Goal: Book appointment/travel/reservation

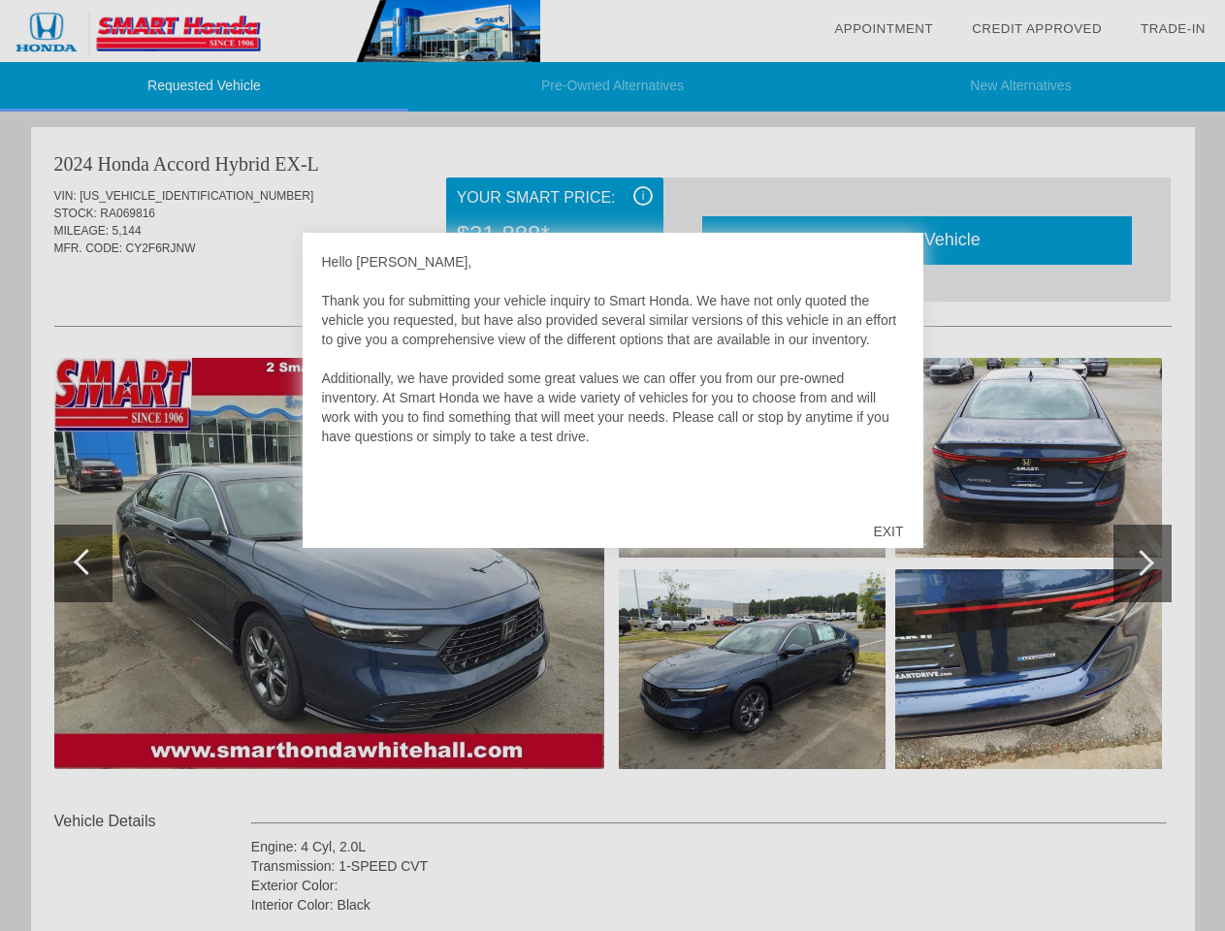
click at [883, 29] on link "Appointment" at bounding box center [883, 28] width 99 height 15
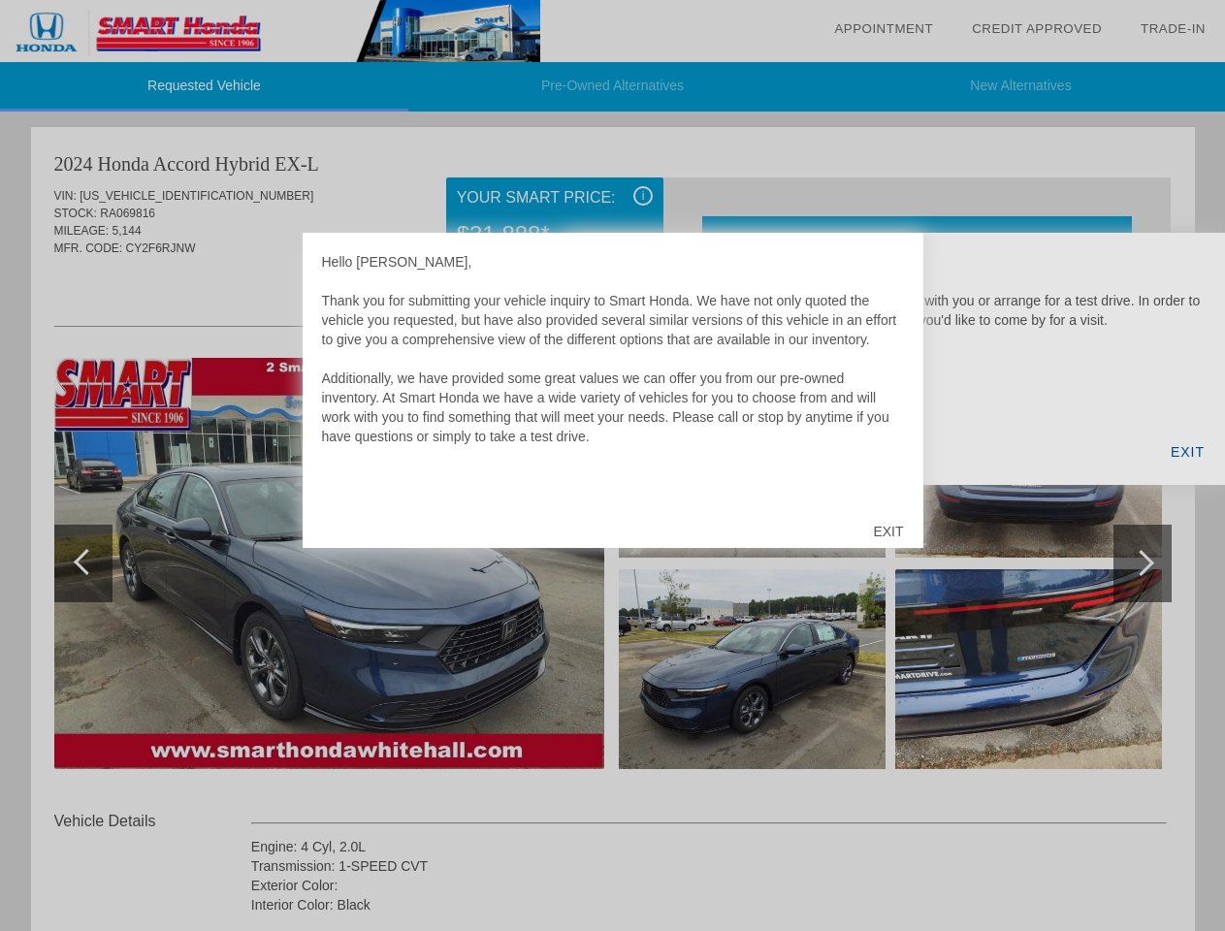
click at [887, 531] on div "EXIT" at bounding box center [887, 531] width 69 height 58
